Goal: Transaction & Acquisition: Obtain resource

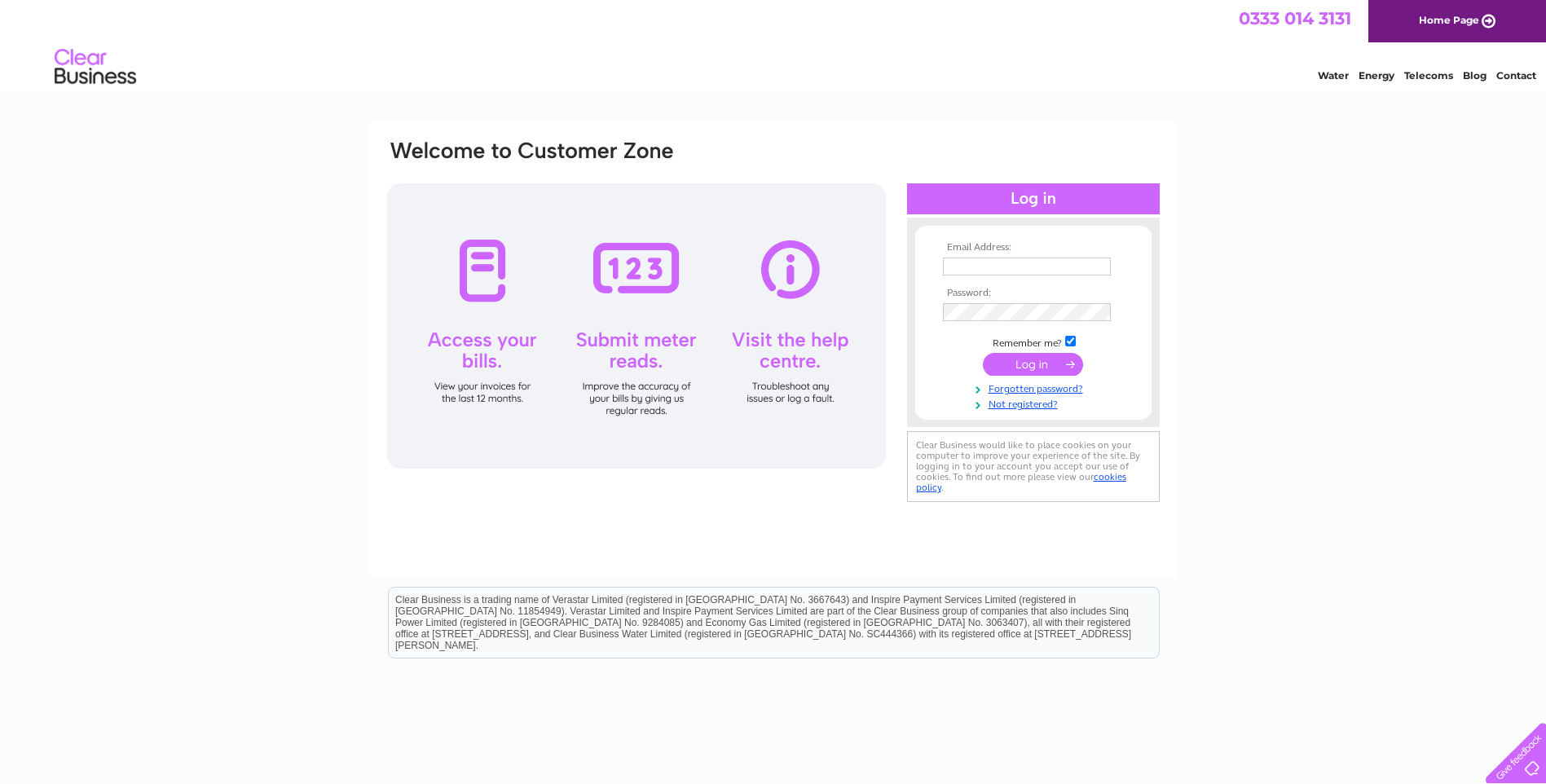
type input "mcculloch@ardwallfarms.co.uk"
click at [1025, 364] on input "submit" at bounding box center [1033, 364] width 100 height 22
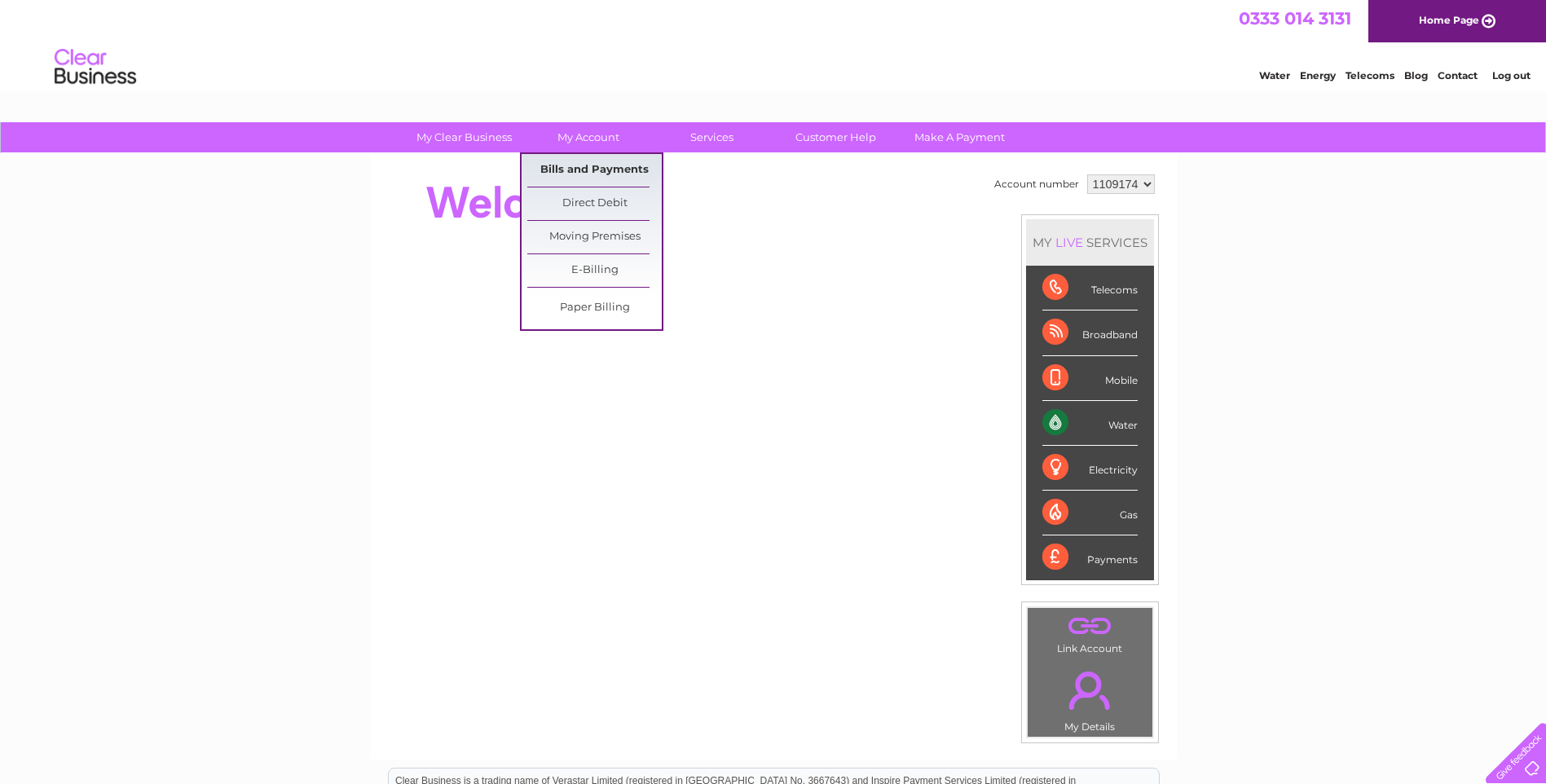
click at [595, 165] on link "Bills and Payments" at bounding box center [594, 170] width 135 height 33
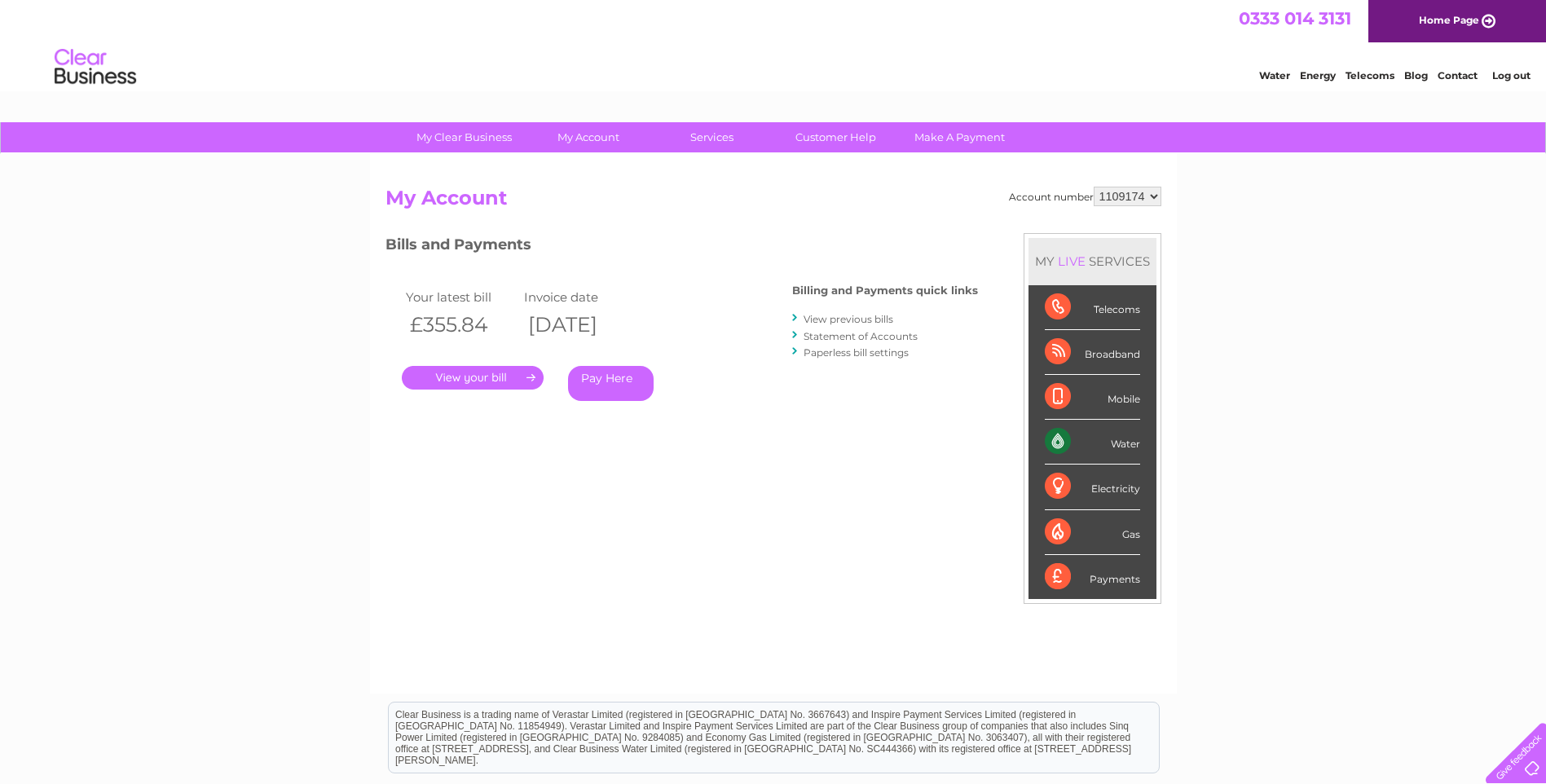
click at [472, 379] on link "." at bounding box center [472, 377] width 142 height 23
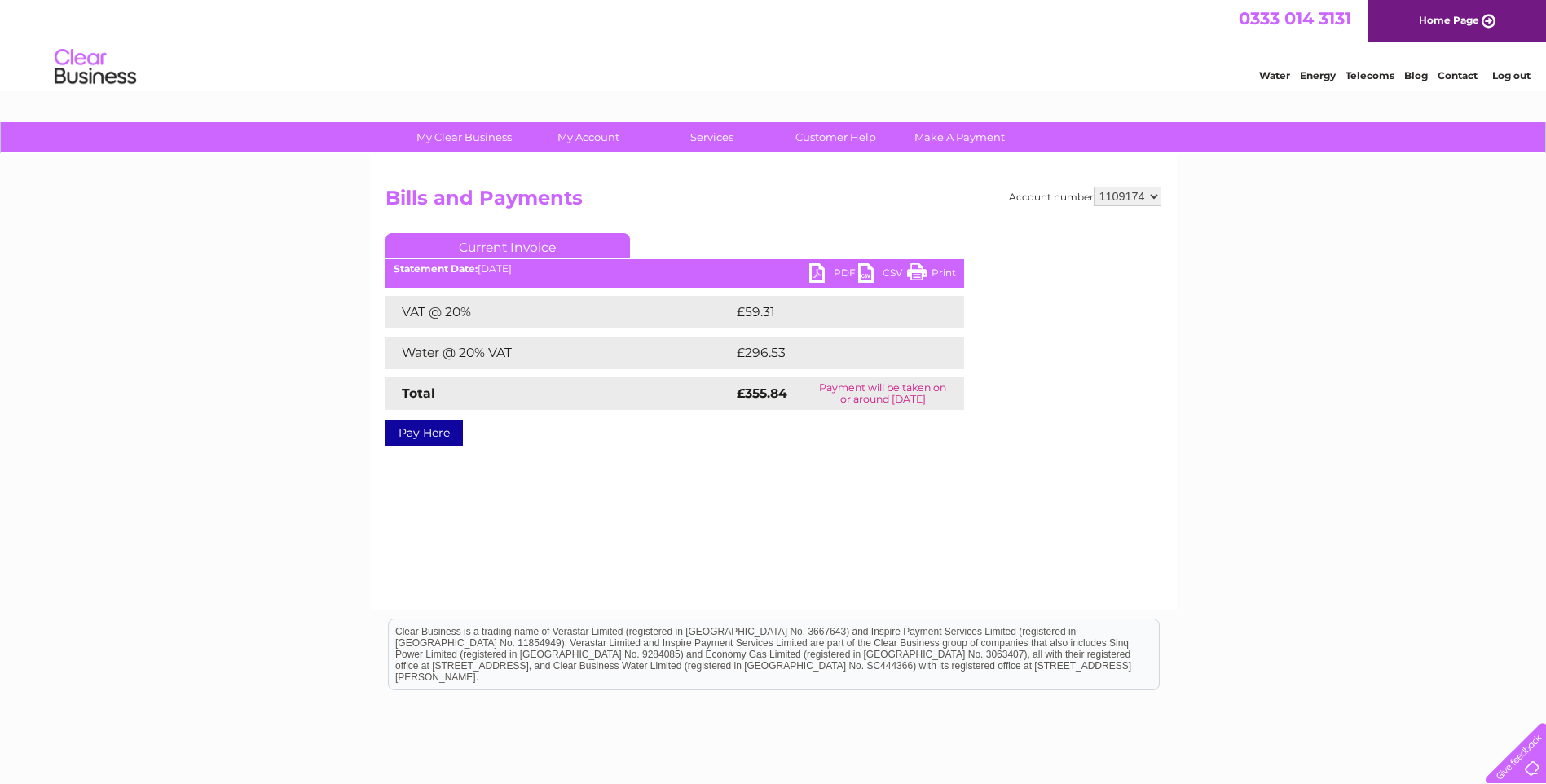
click at [843, 272] on link "PDF" at bounding box center [833, 275] width 49 height 23
click at [1118, 200] on select "1109174 1111171 1116544 1117097 1154398" at bounding box center [1127, 196] width 67 height 20
select select "1111171"
click at [1094, 187] on select "1109174 1111171 1116544 1117097 1154398" at bounding box center [1127, 196] width 67 height 20
click at [838, 271] on link "PDF" at bounding box center [833, 275] width 49 height 23
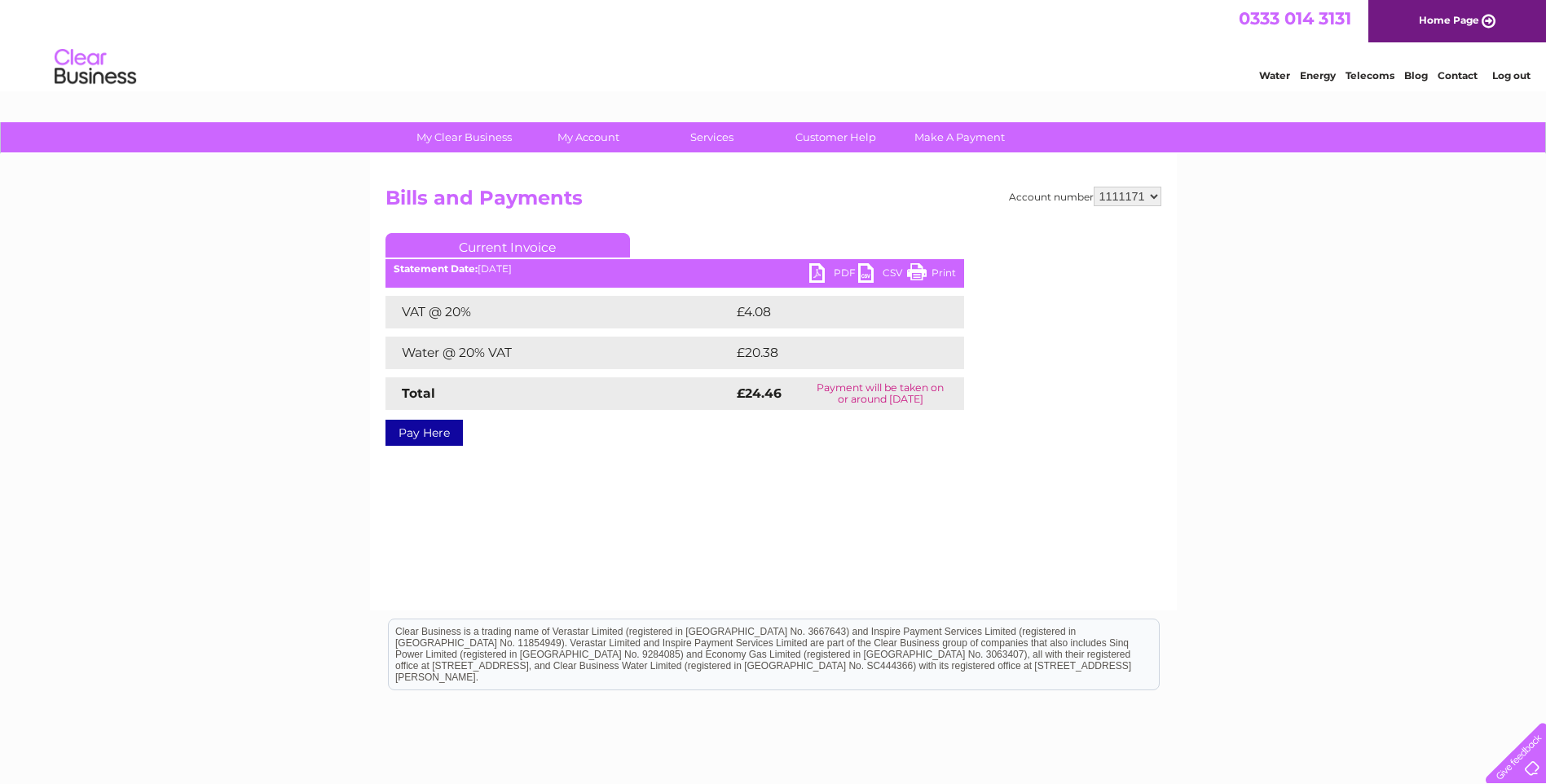
click at [1138, 199] on select "1109174 1111171 1116544 1117097 1154398" at bounding box center [1127, 196] width 67 height 20
select select "1116544"
click at [1094, 187] on select "1109174 1111171 1116544 1117097 1154398" at bounding box center [1127, 196] width 67 height 20
click at [1137, 195] on select "1109174 1111171 1116544 1117097 1154398" at bounding box center [1127, 196] width 67 height 20
select select "1117097"
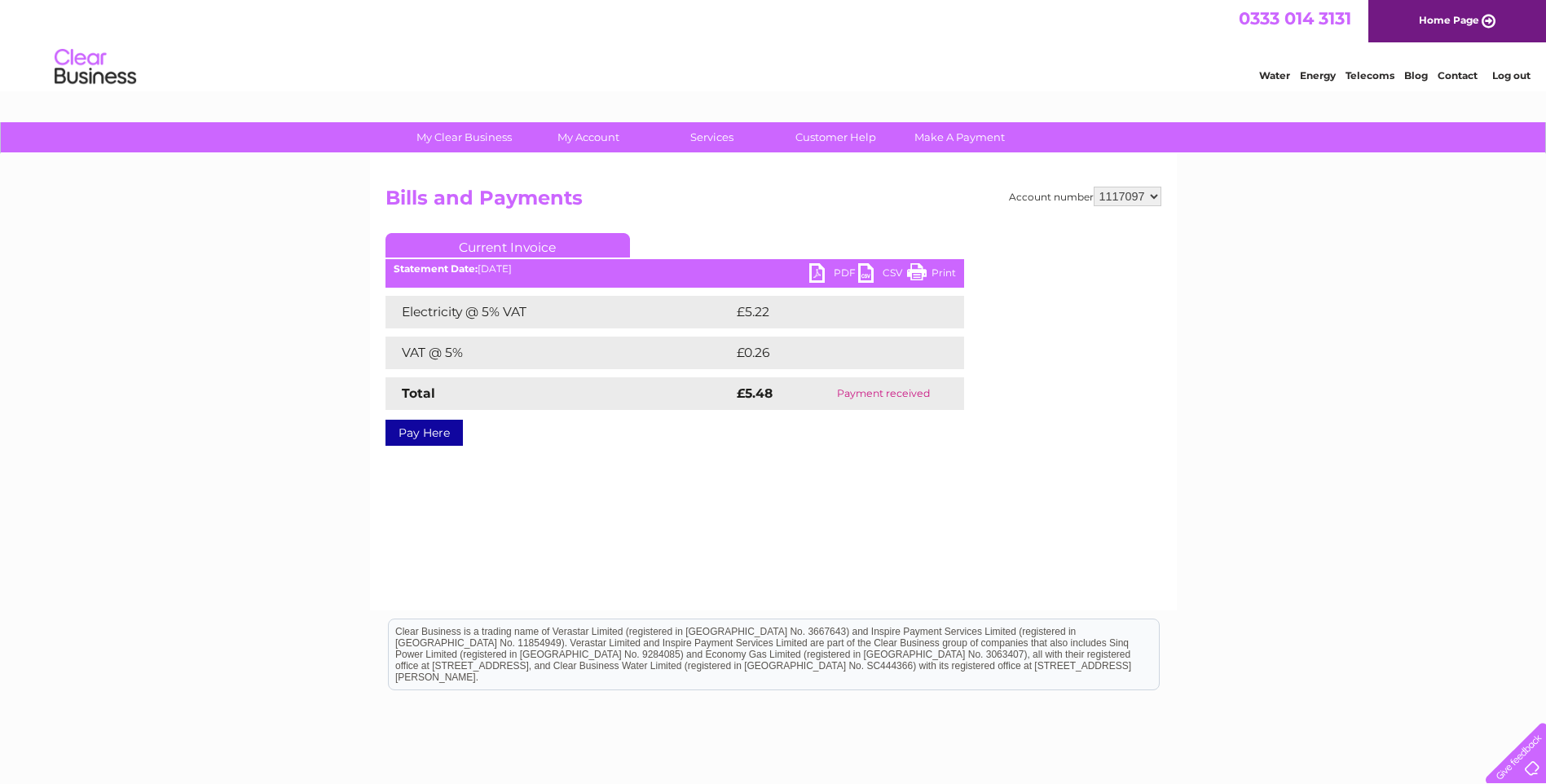
click at [1094, 187] on select "1109174 1111171 1116544 1117097 1154398" at bounding box center [1127, 196] width 67 height 20
click at [1115, 195] on select "1109174 1111171 1116544 1117097 1154398" at bounding box center [1127, 196] width 67 height 20
select select "1154398"
click at [834, 273] on link "PDF" at bounding box center [833, 275] width 49 height 23
